Goal: Book appointment/travel/reservation

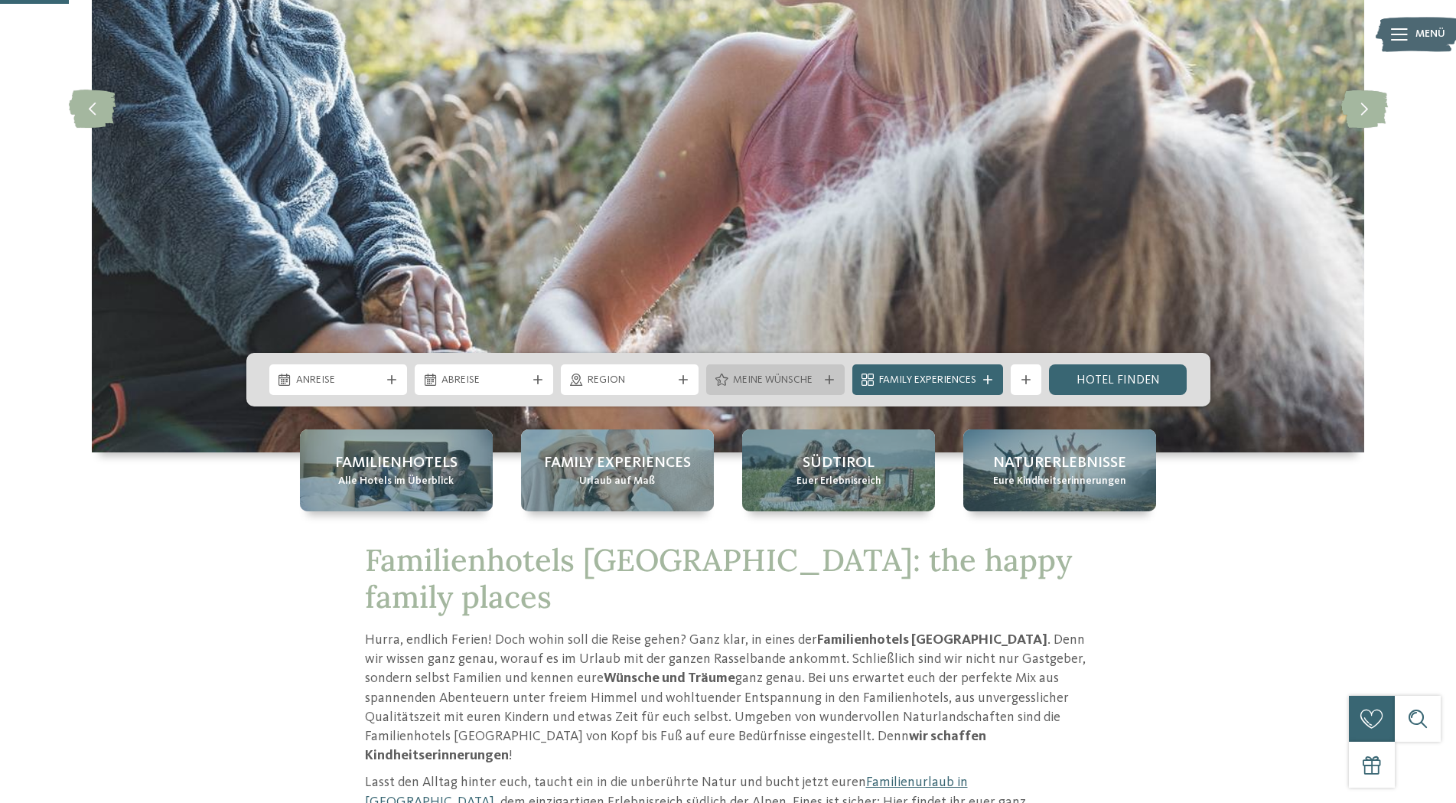
scroll to position [312, 0]
click at [388, 380] on icon at bounding box center [391, 379] width 9 height 9
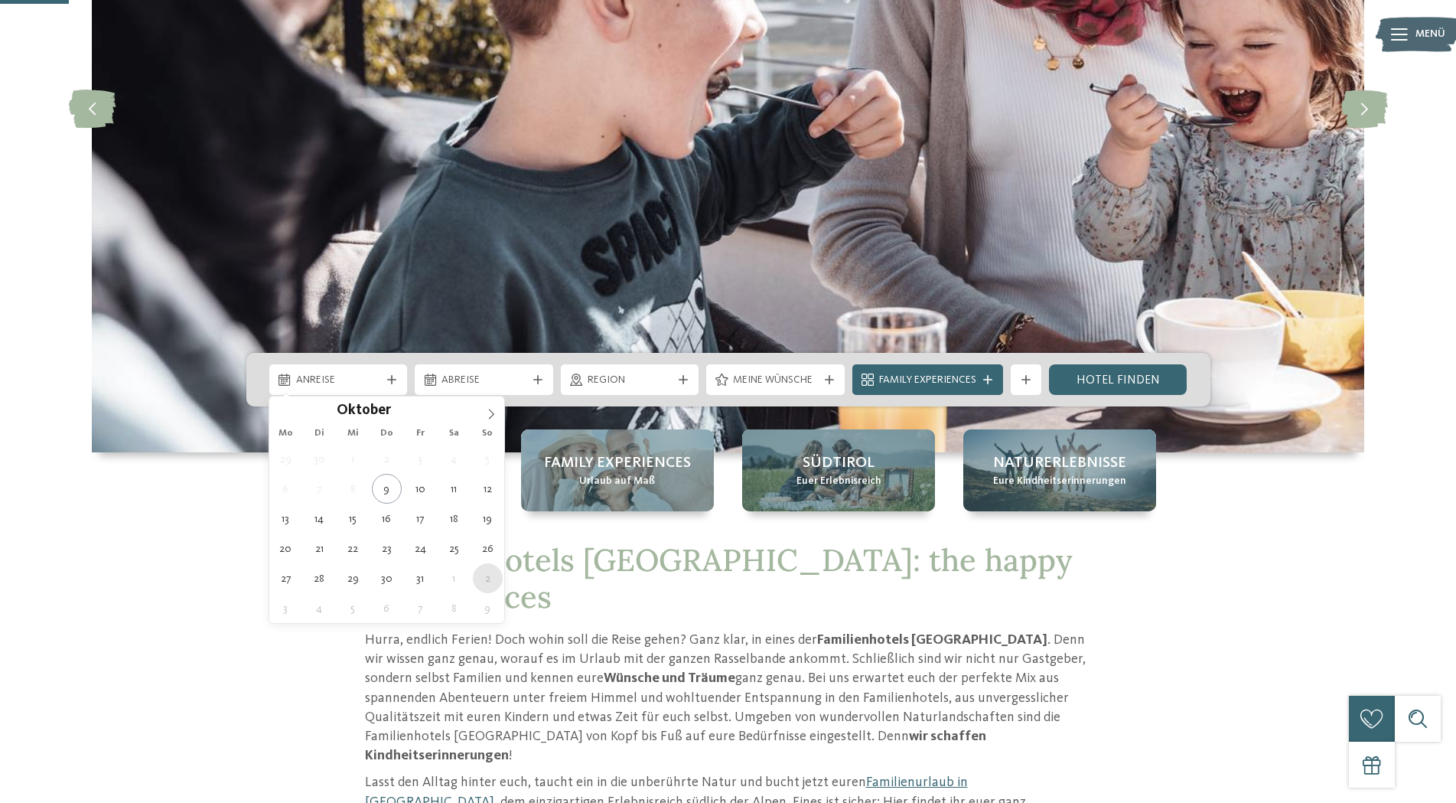
type div "[DATE]"
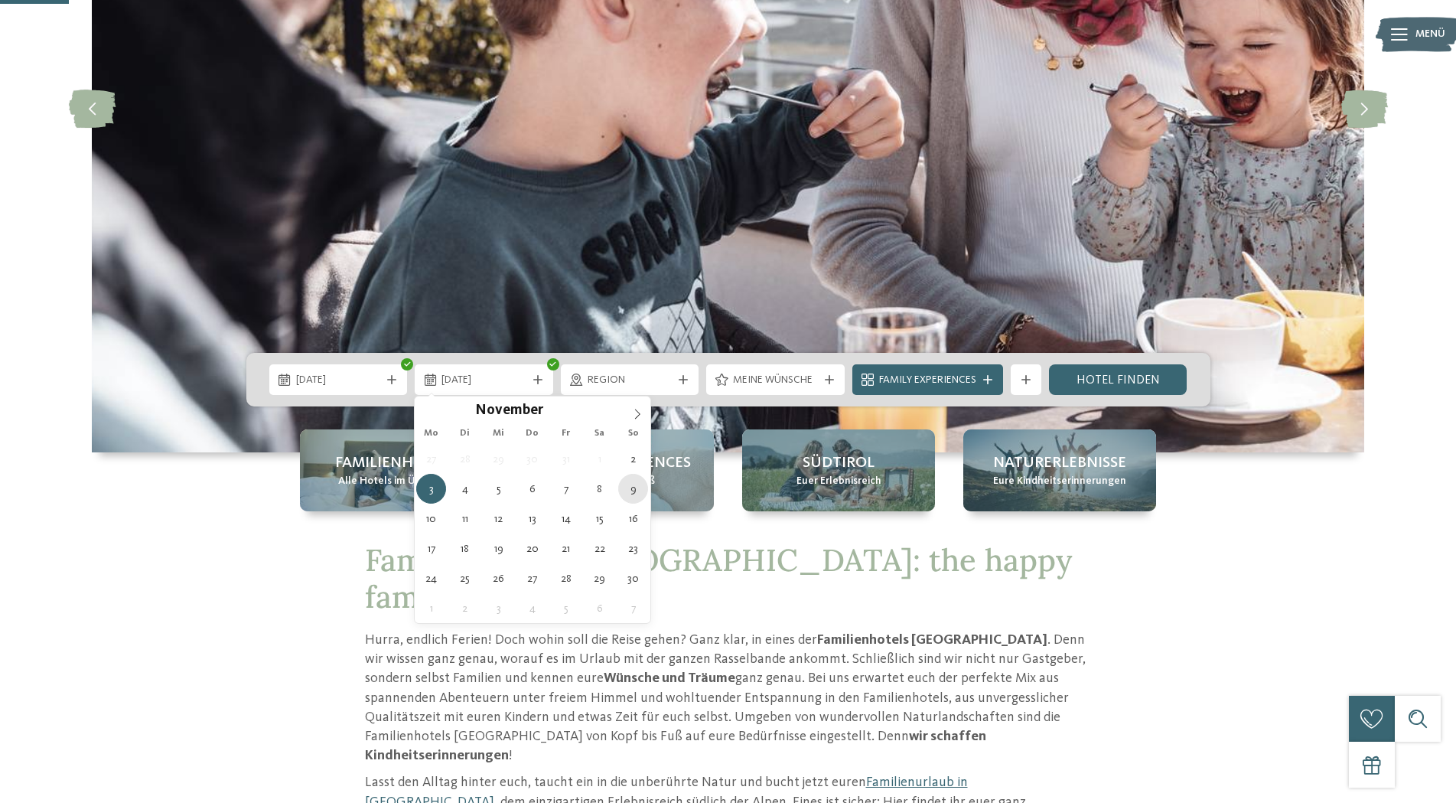
type div "[DATE]"
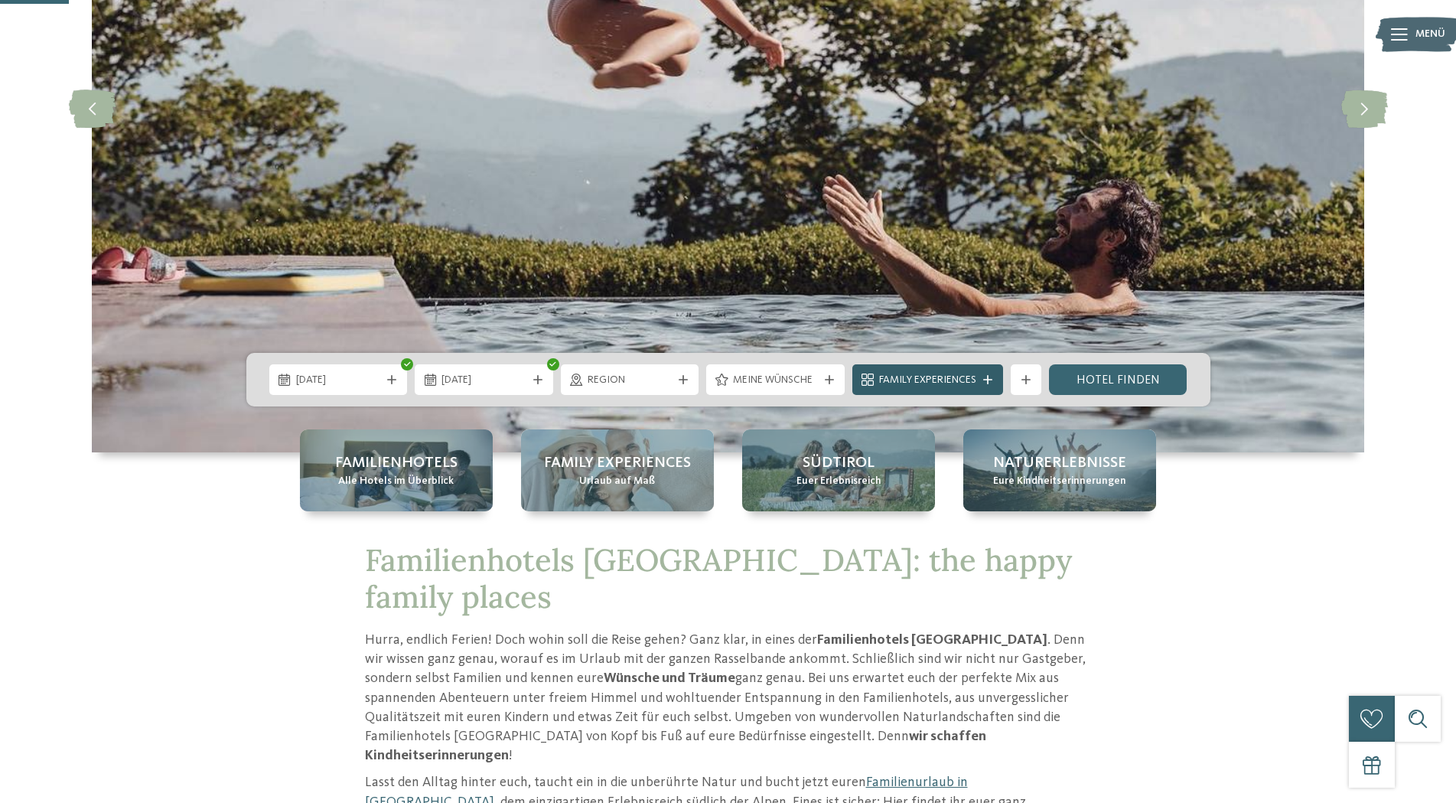
click at [990, 384] on div "Family Experiences" at bounding box center [927, 379] width 151 height 31
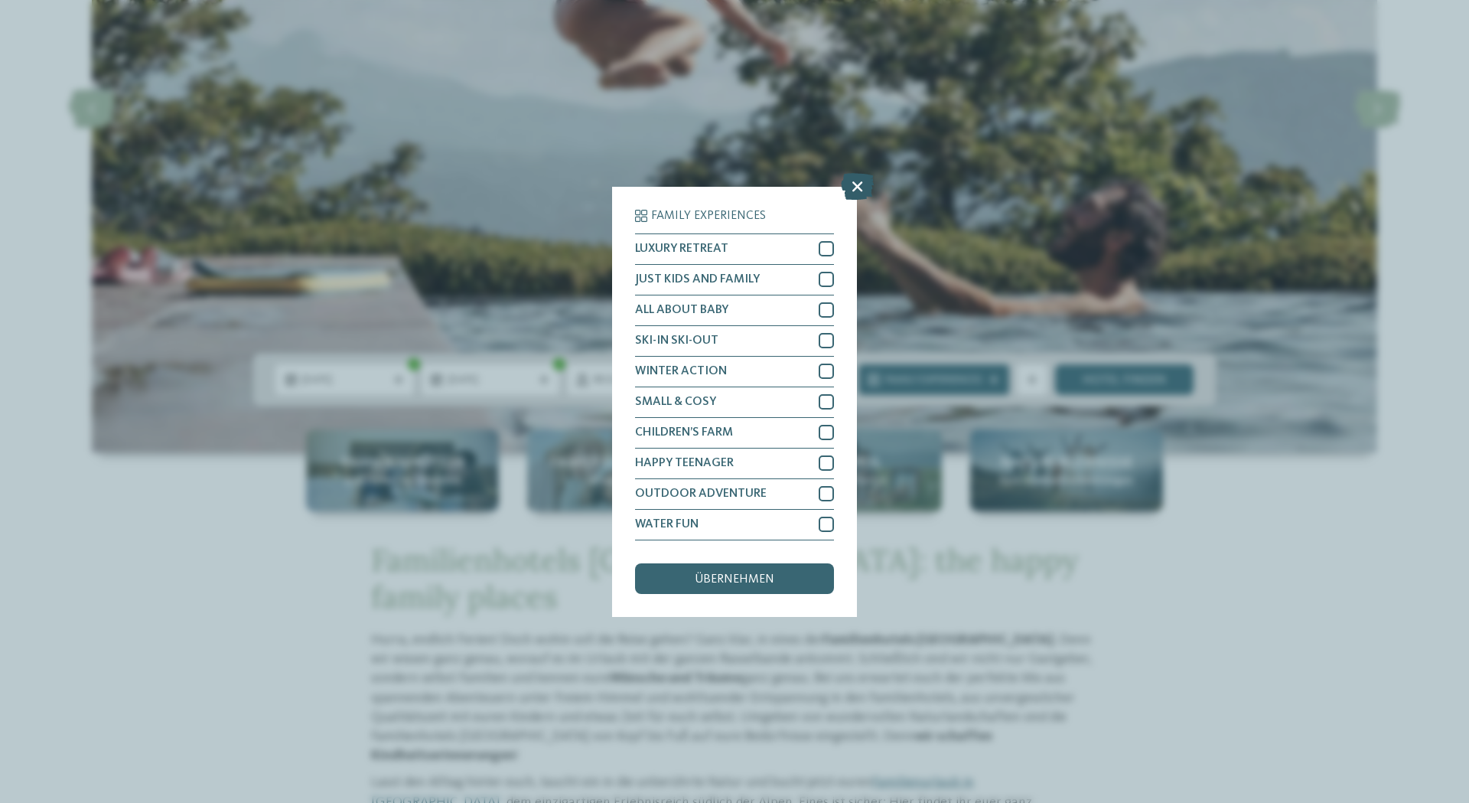
click at [849, 191] on icon at bounding box center [857, 185] width 33 height 27
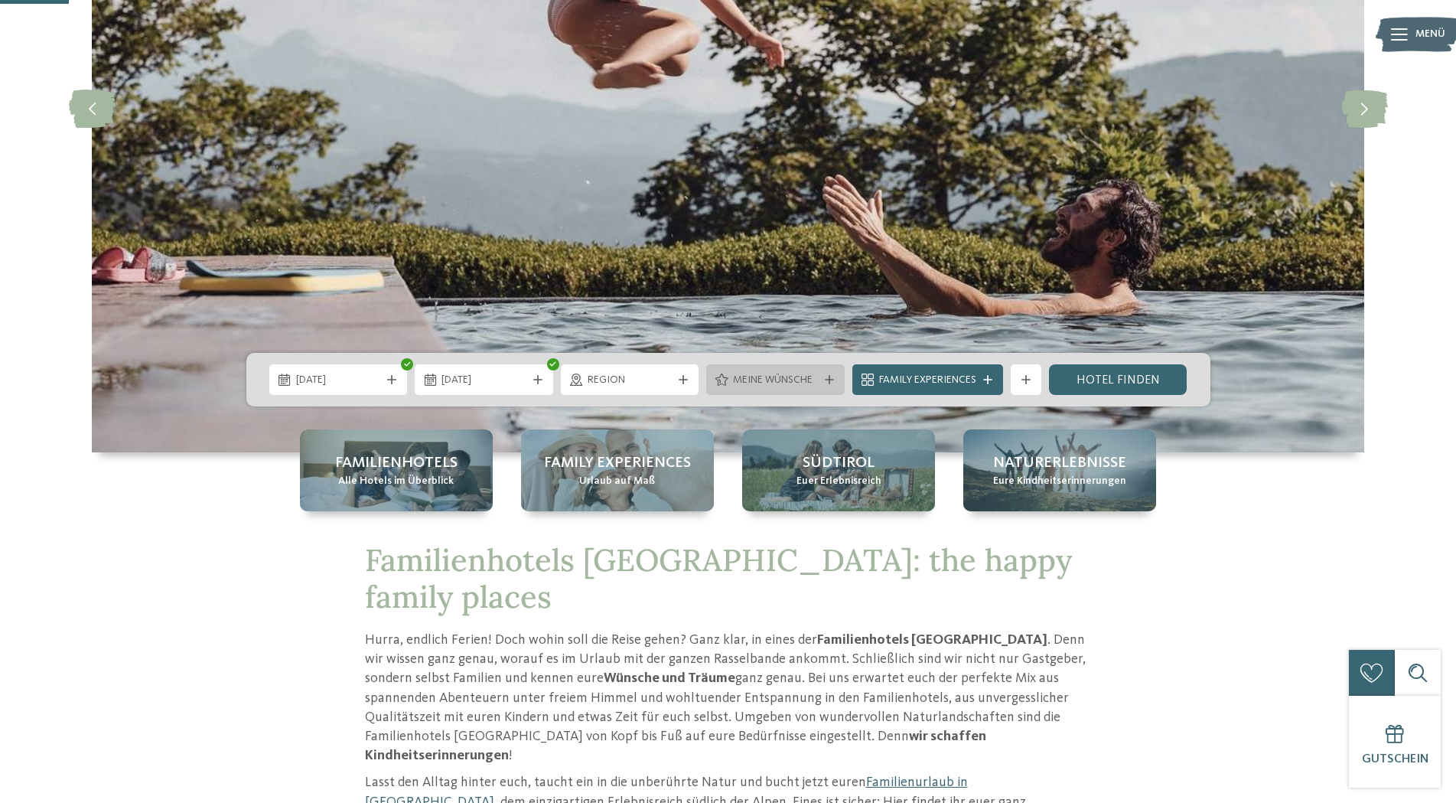
click at [823, 373] on div "Meine Wünsche" at bounding box center [775, 379] width 138 height 31
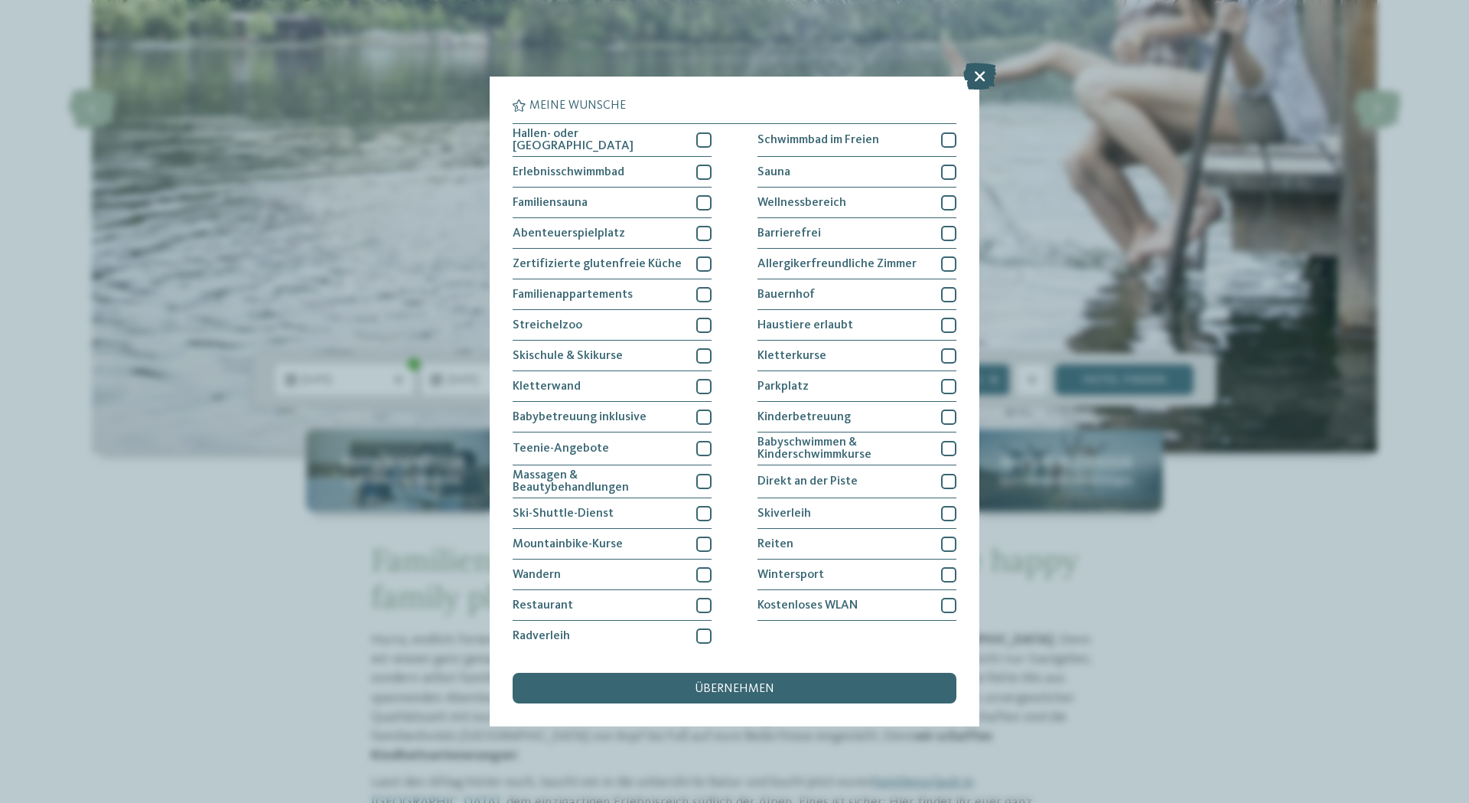
click at [976, 75] on icon at bounding box center [979, 76] width 33 height 27
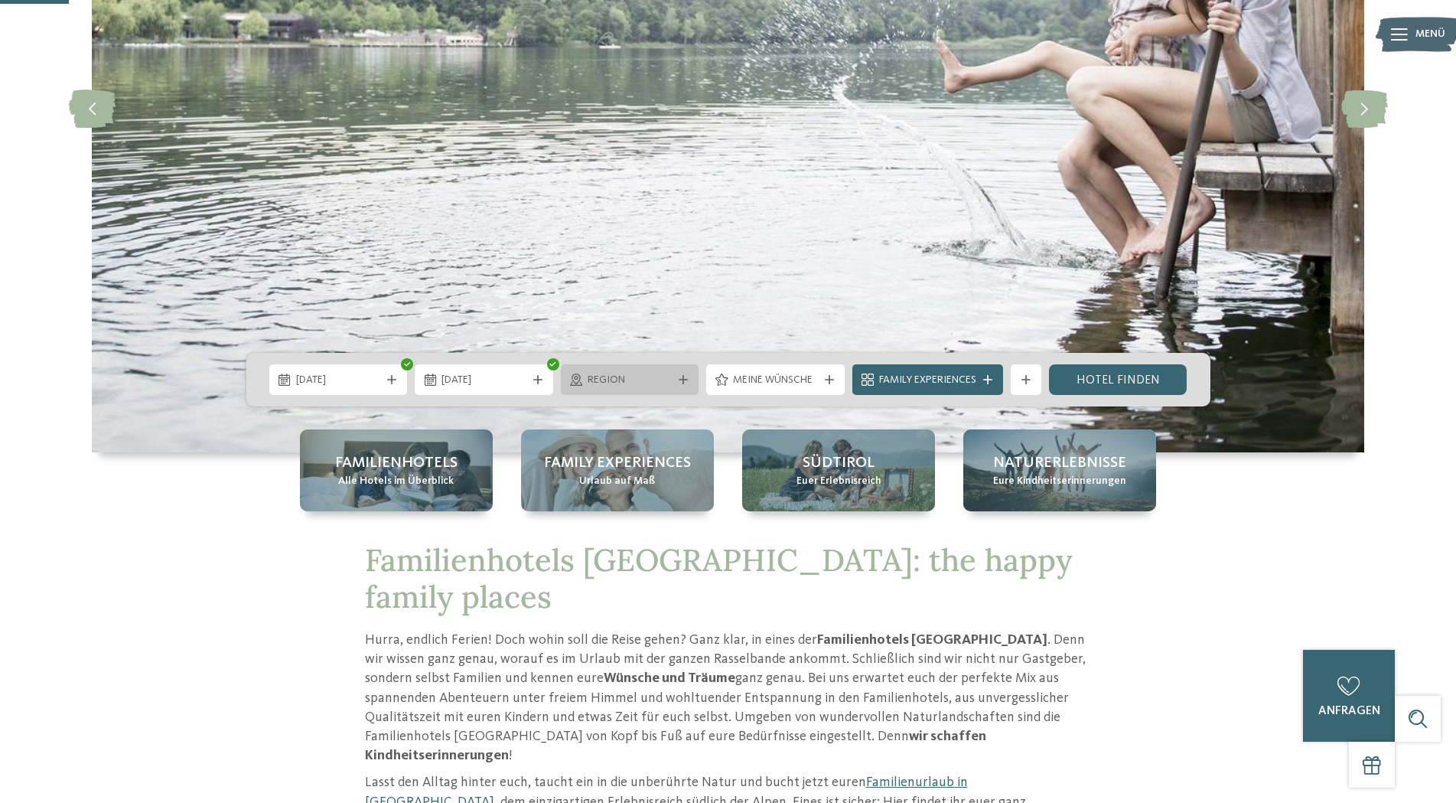
click at [685, 377] on icon at bounding box center [683, 379] width 9 height 9
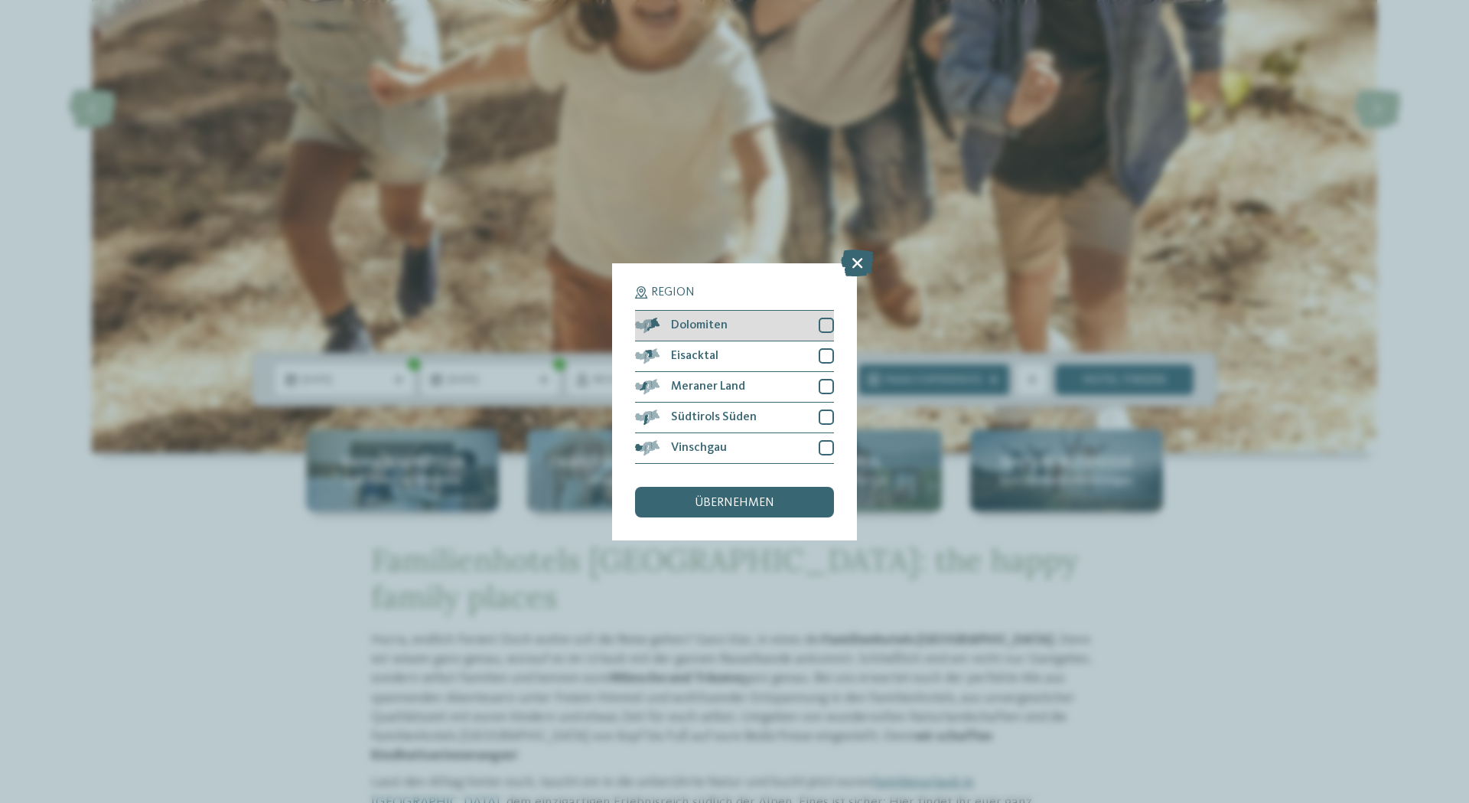
click at [826, 327] on div at bounding box center [826, 325] width 15 height 15
click at [744, 507] on span "übernehmen" at bounding box center [735, 503] width 80 height 12
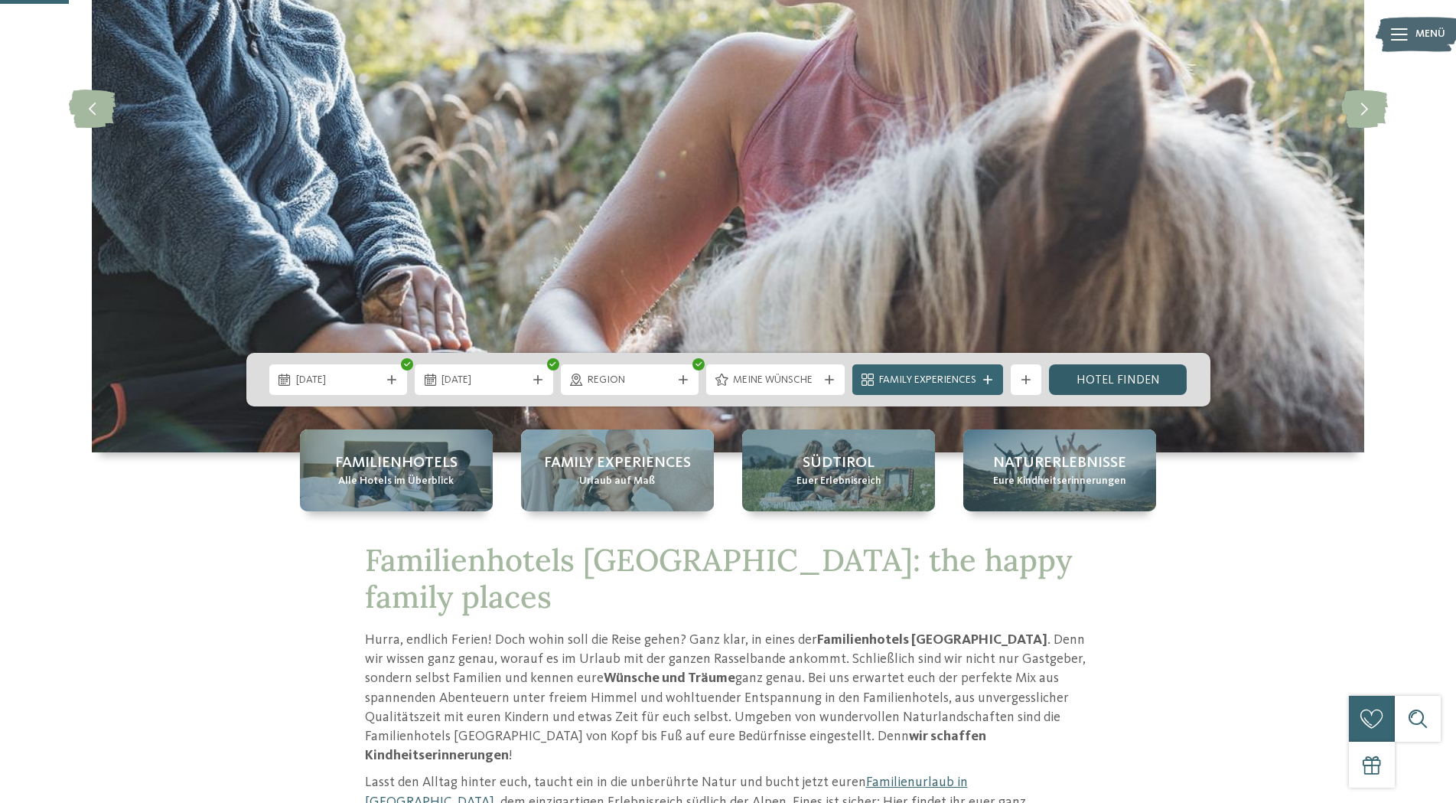
click at [1127, 380] on link "Hotel finden" at bounding box center [1118, 379] width 138 height 31
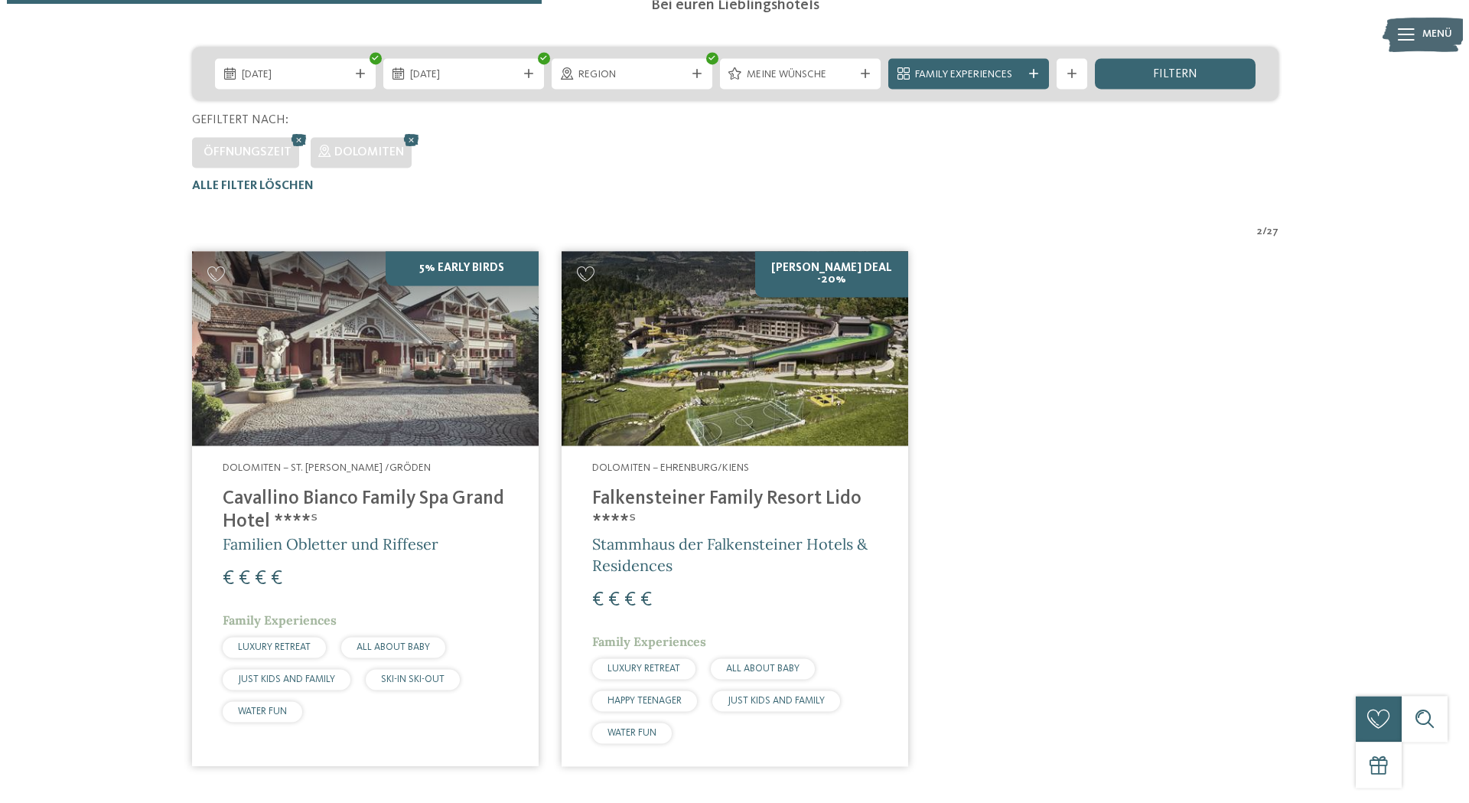
scroll to position [346, 0]
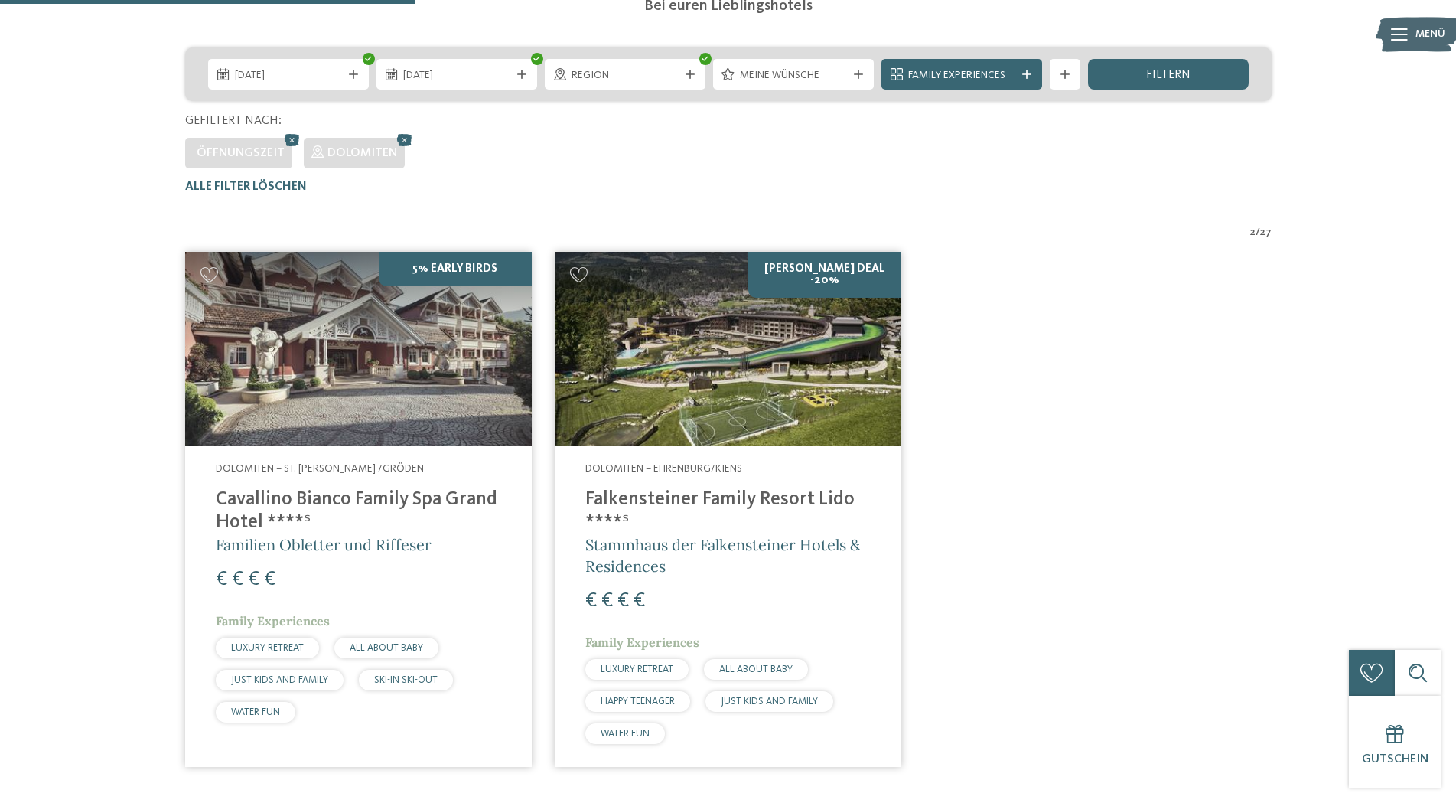
click at [710, 520] on h4 "Falkensteiner Family Resort Lido ****ˢ" at bounding box center [727, 511] width 285 height 46
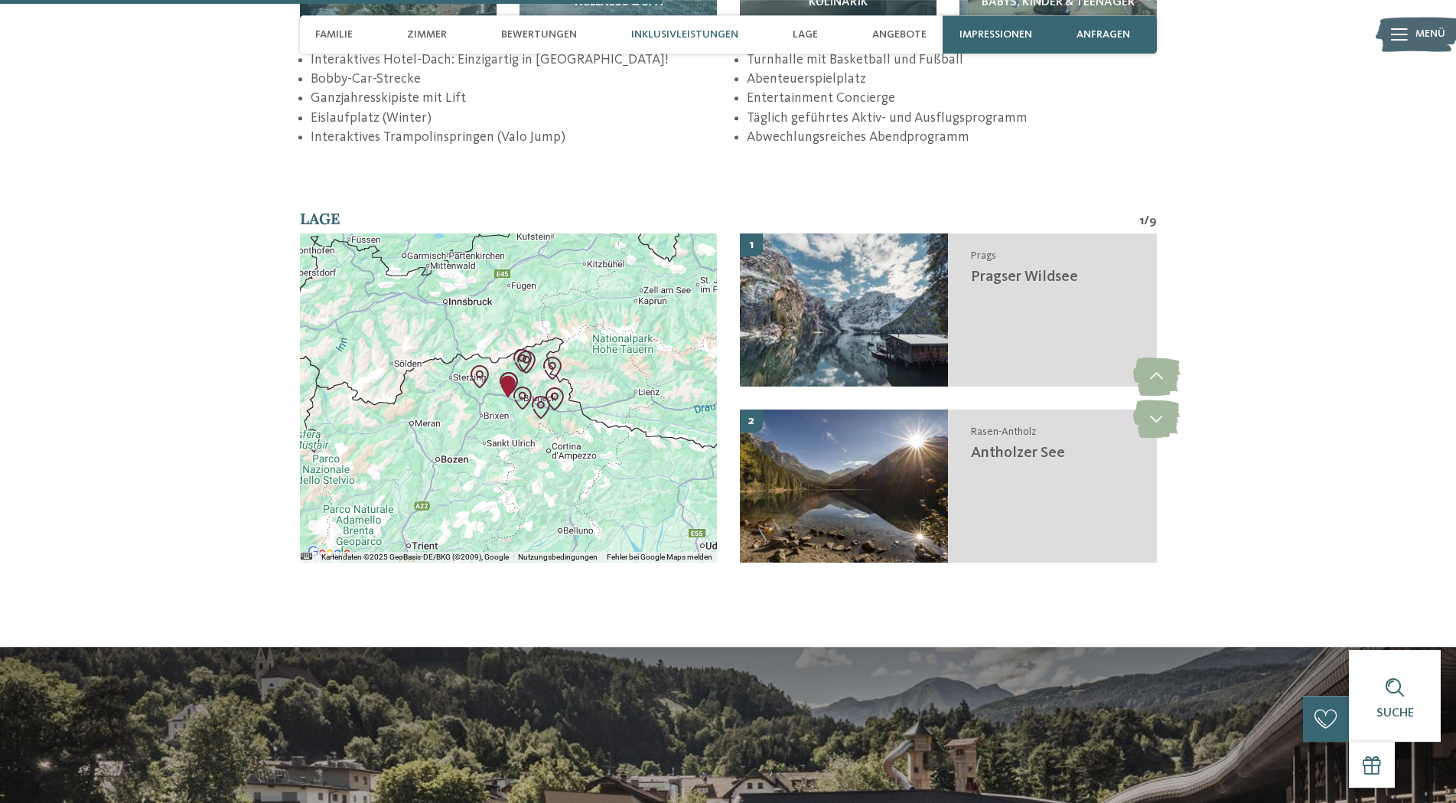
scroll to position [2732, 0]
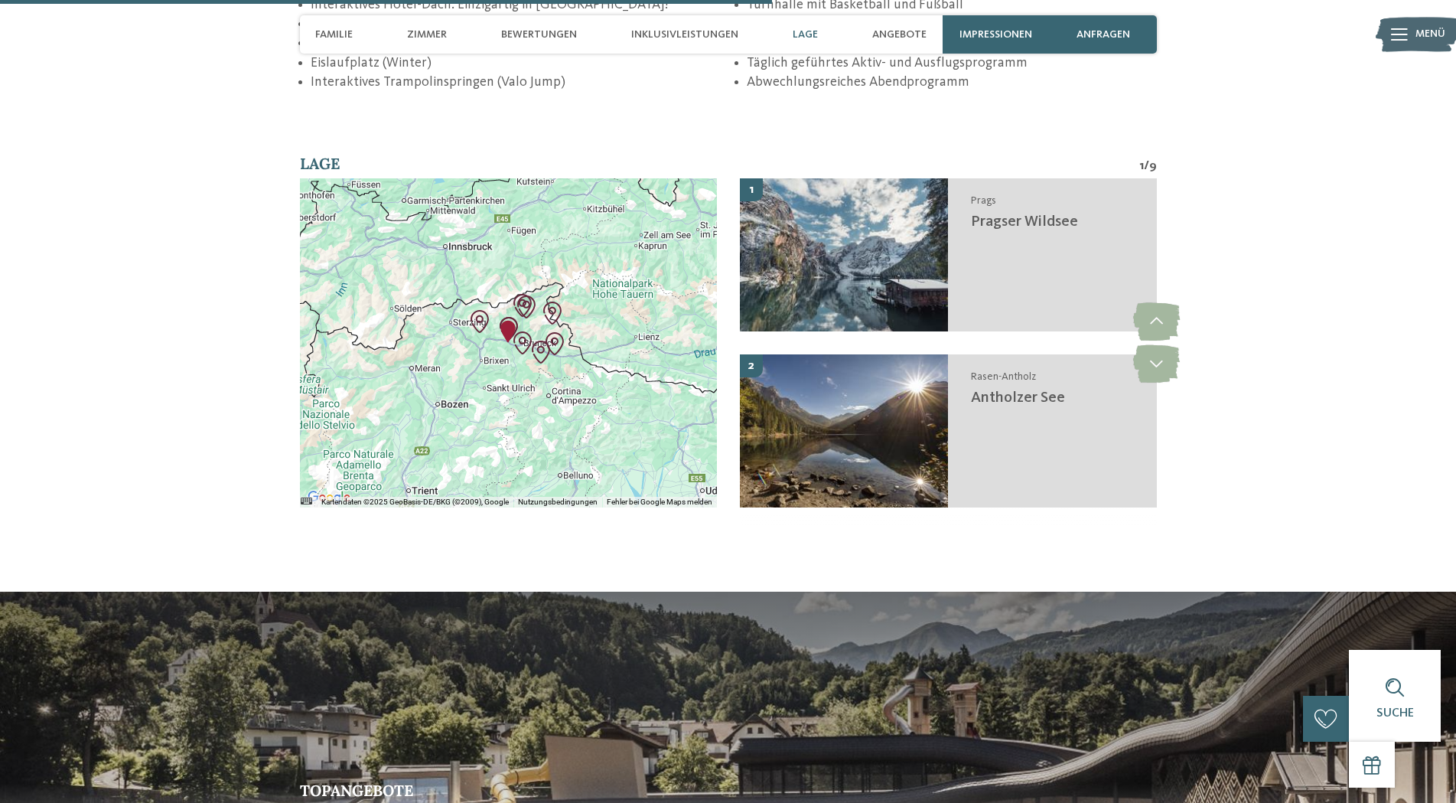
click at [528, 362] on div at bounding box center [508, 342] width 417 height 329
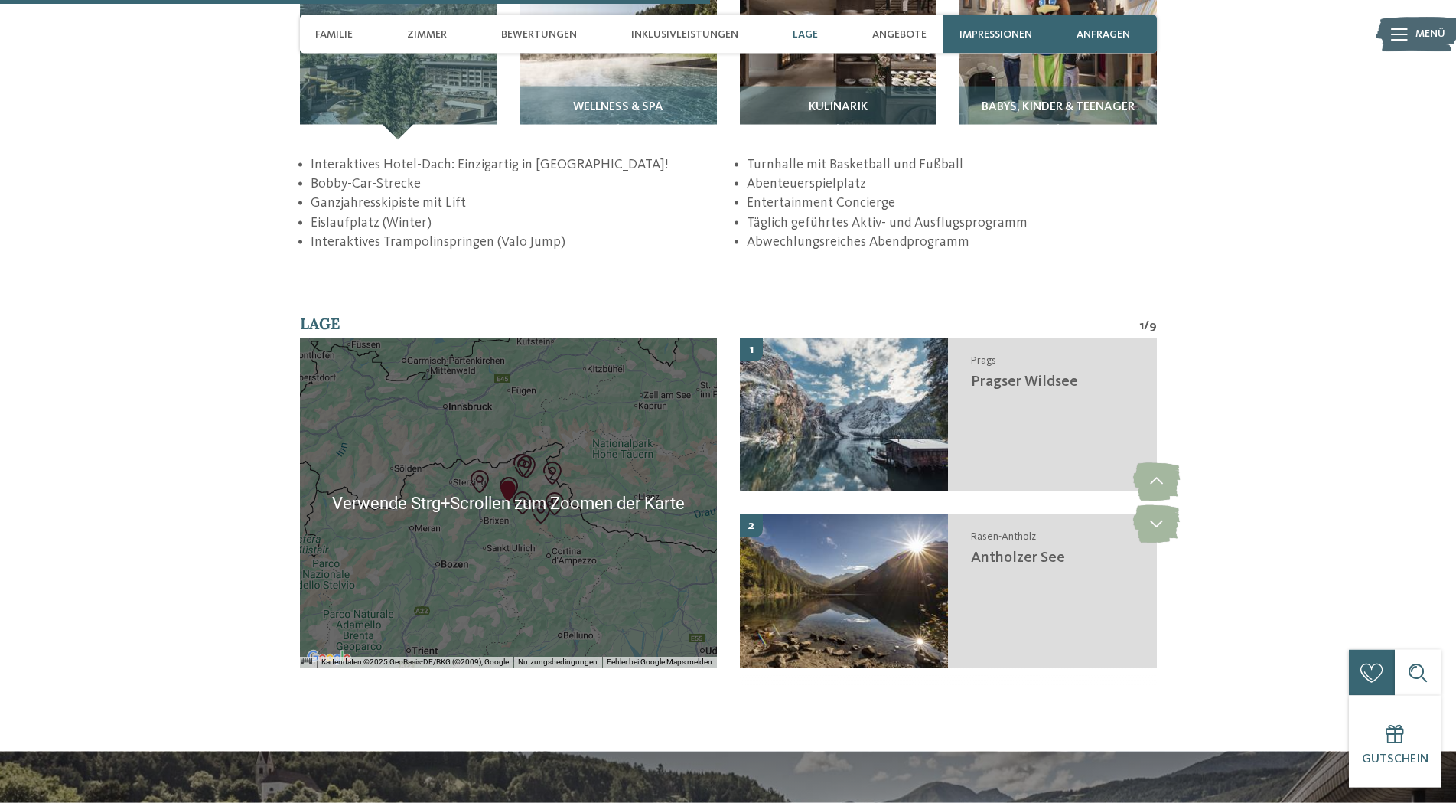
scroll to position [2576, 0]
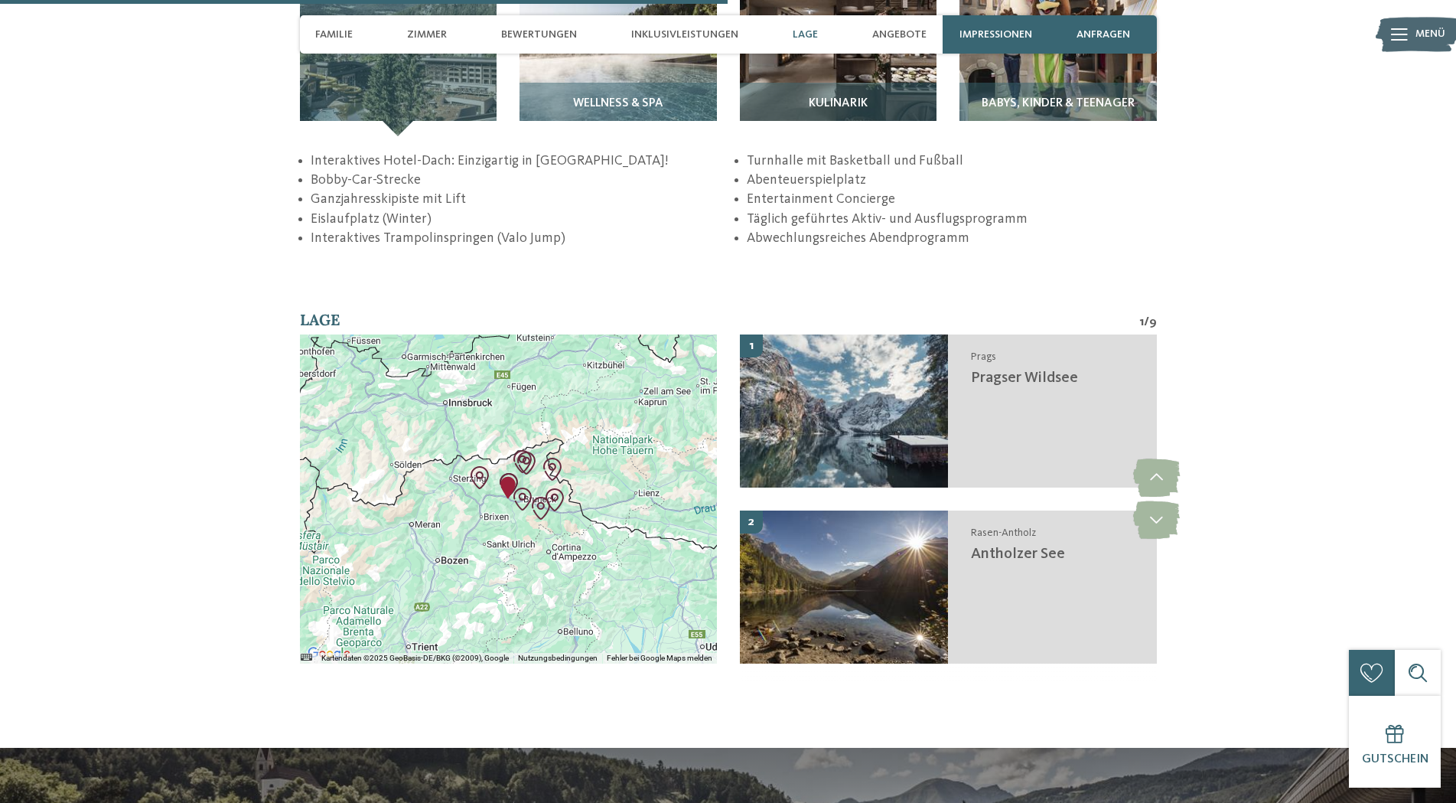
click at [530, 498] on img "Skigebiet Kronplatz" at bounding box center [522, 498] width 23 height 23
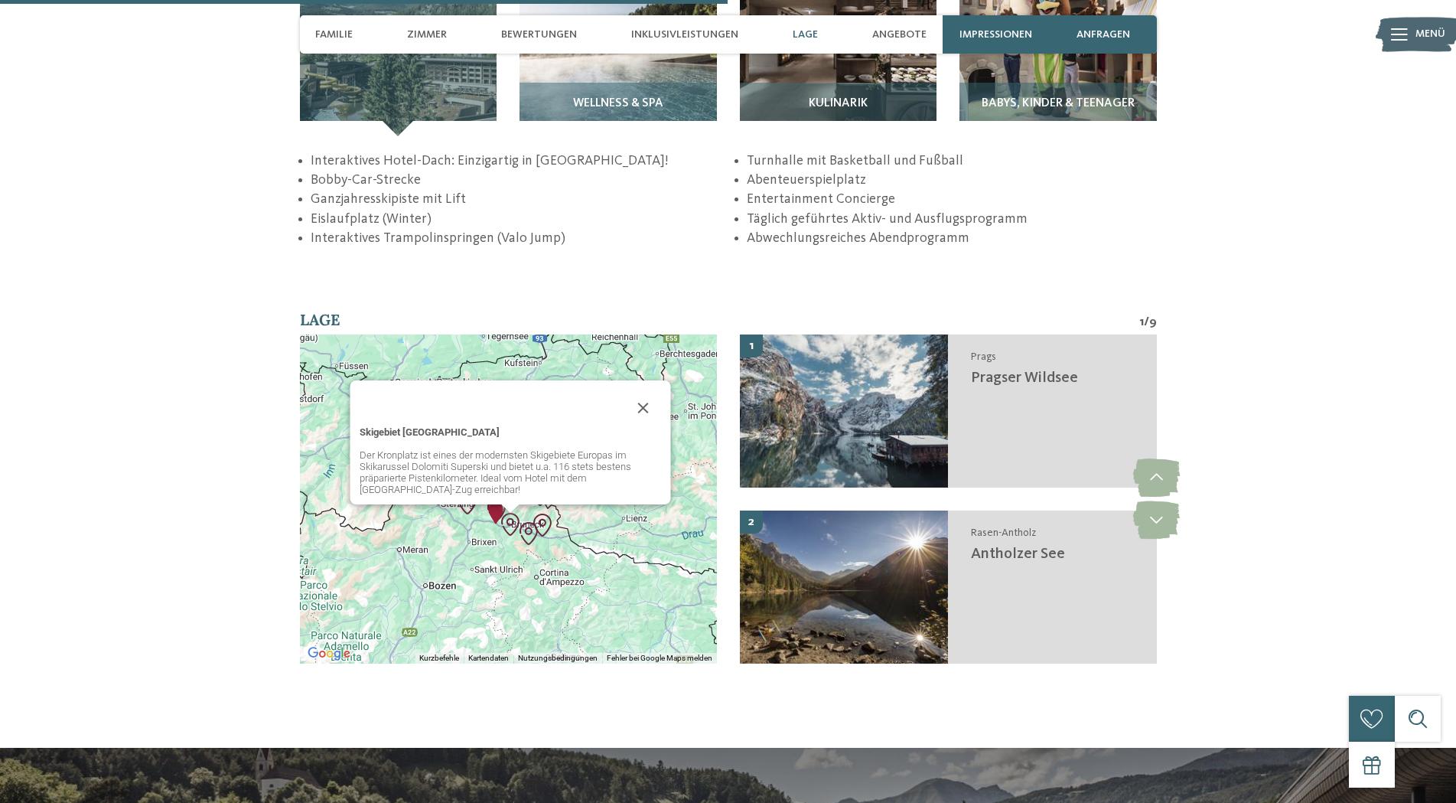
click at [222, 585] on section "Lage 1 / 9 ← Nach links → Nach rechts ↑ Nach oben ↓ Nach unten + Heranzoomen - …" at bounding box center [728, 497] width 1041 height 377
click at [488, 572] on div "Skigebiet Kronplatz Der Kronplatz ist eines der modernsten Skigebiete Europas i…" at bounding box center [508, 498] width 417 height 329
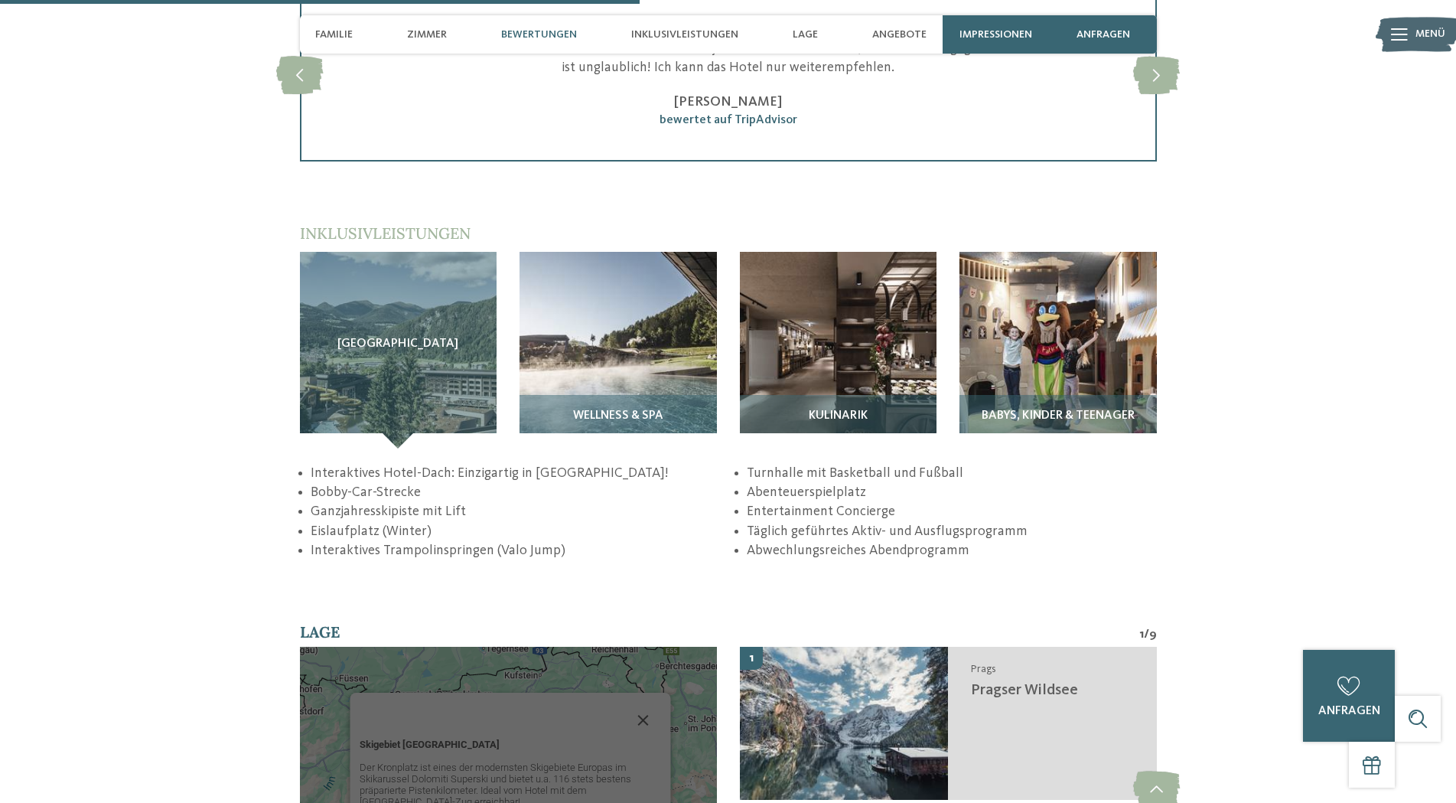
scroll to position [2498, 0]
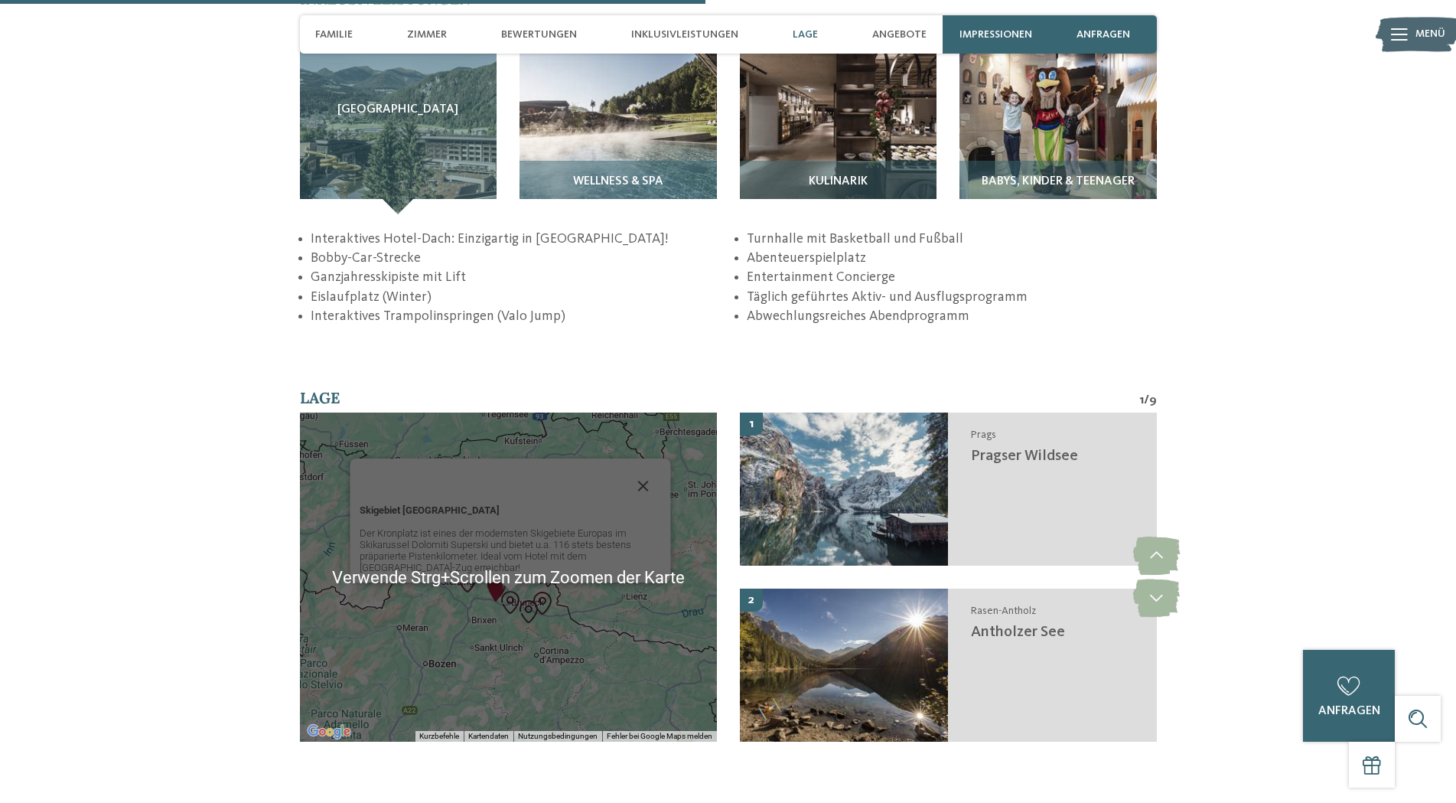
click at [655, 512] on p "Skigebiet Kronplatz" at bounding box center [511, 509] width 302 height 11
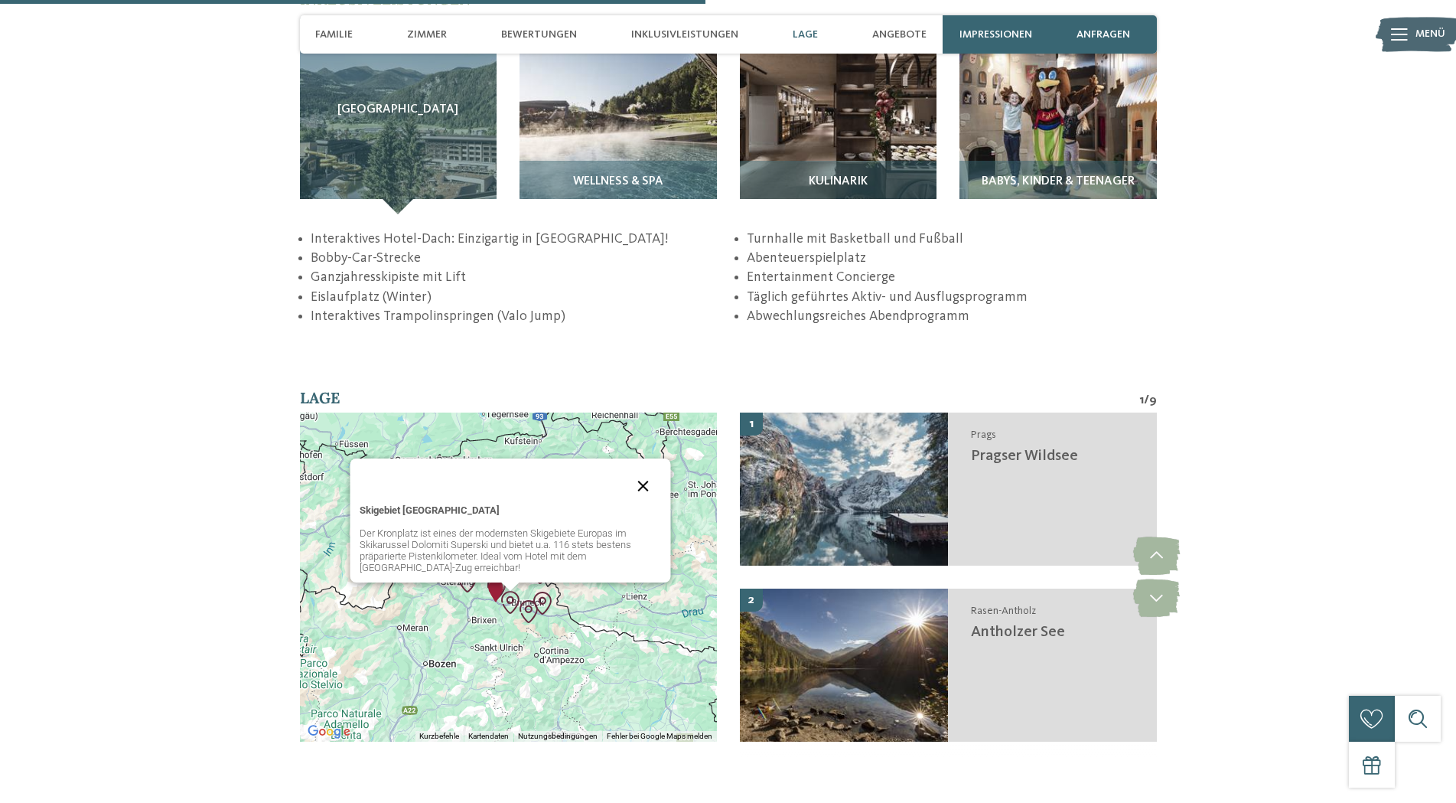
click at [644, 485] on button "Schließen" at bounding box center [643, 486] width 37 height 37
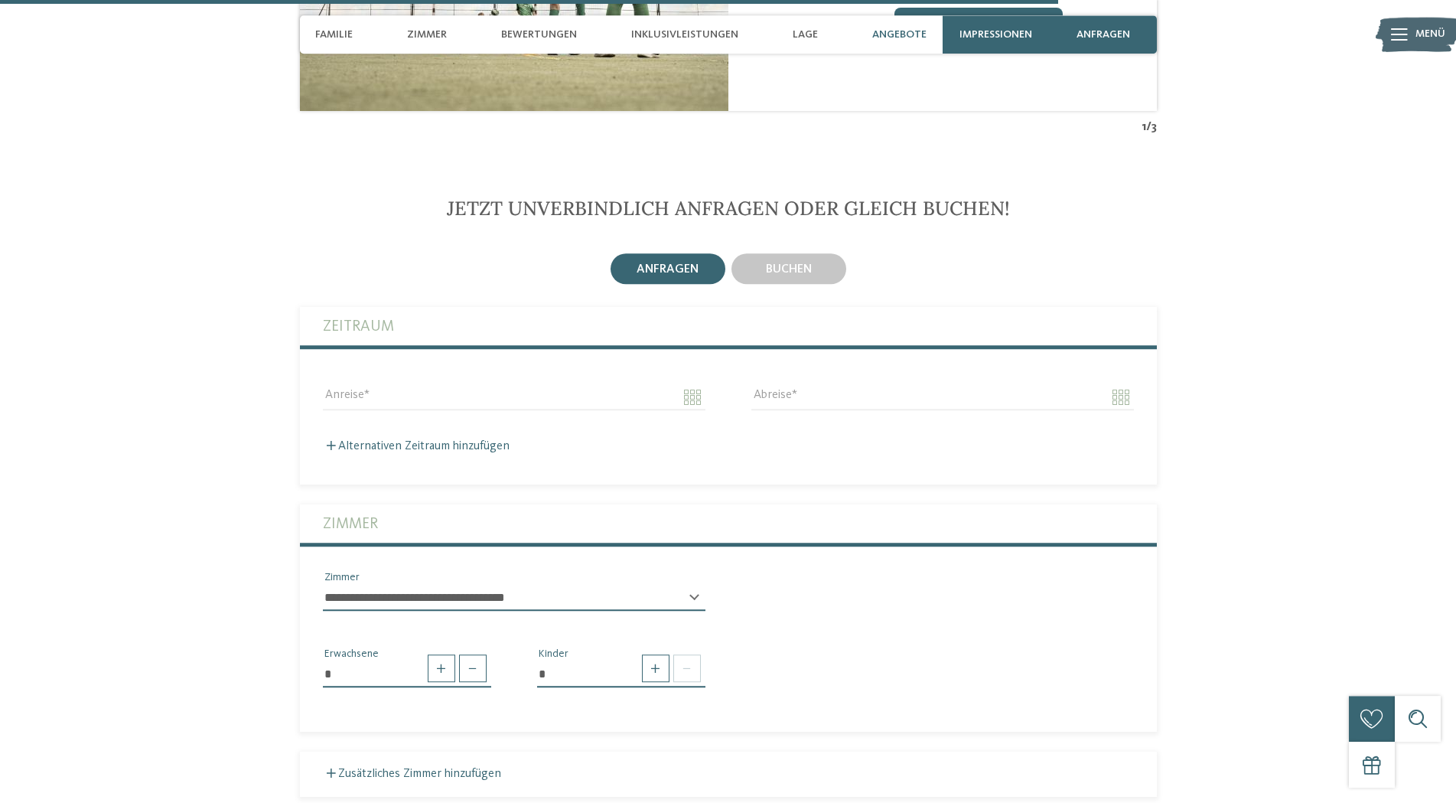
scroll to position [3746, 0]
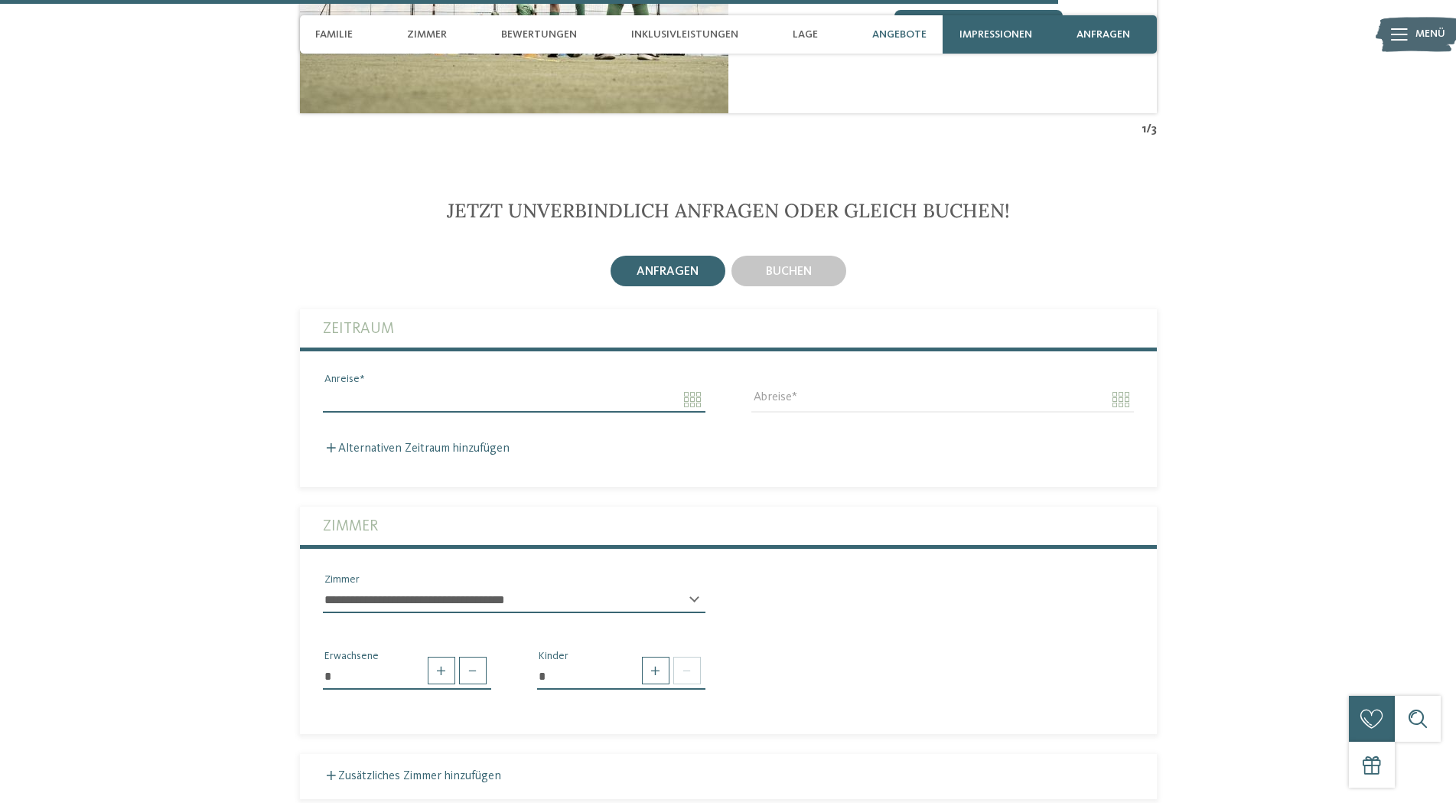
click at [689, 407] on input "Anreise" at bounding box center [514, 399] width 383 height 26
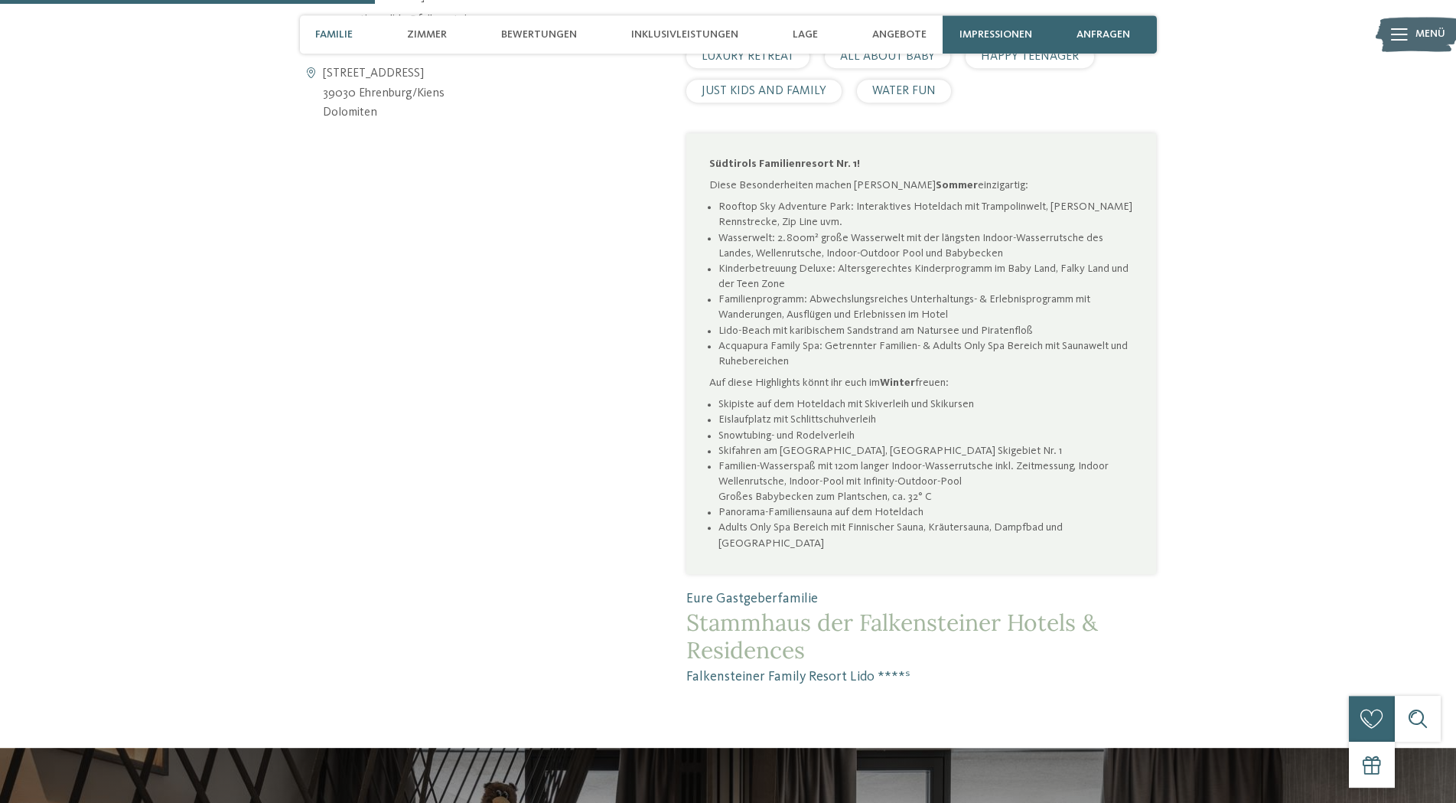
scroll to position [859, 0]
